Goal: Navigation & Orientation: Find specific page/section

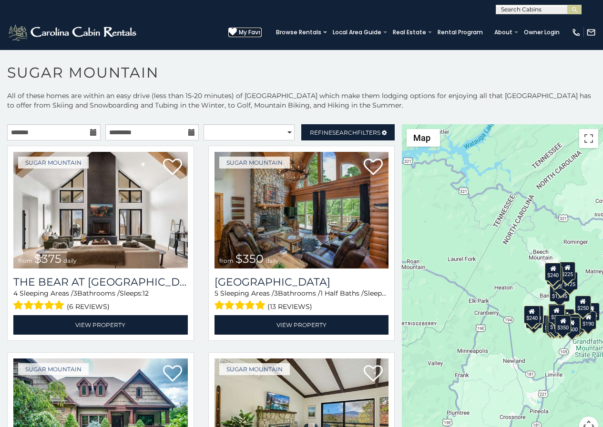
click at [237, 29] on icon at bounding box center [232, 32] width 9 height 9
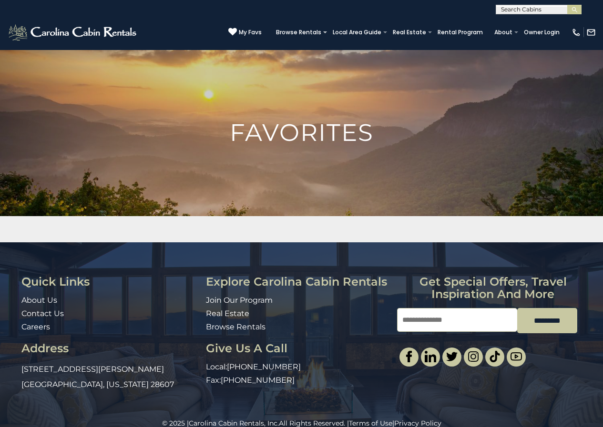
scroll to position [15, 0]
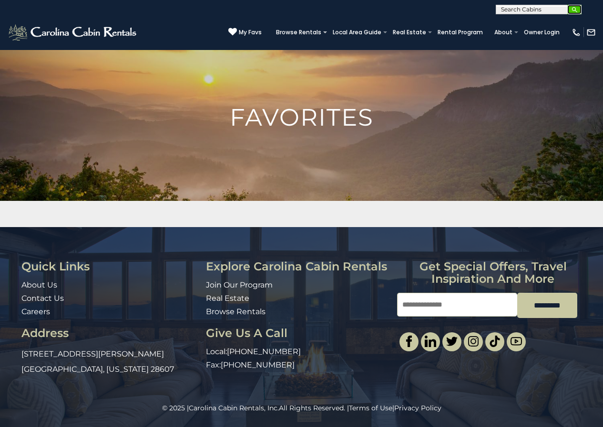
click at [575, 7] on img "submit" at bounding box center [574, 9] width 7 height 7
